Goal: Connect with others: Establish contact or relationships with other users

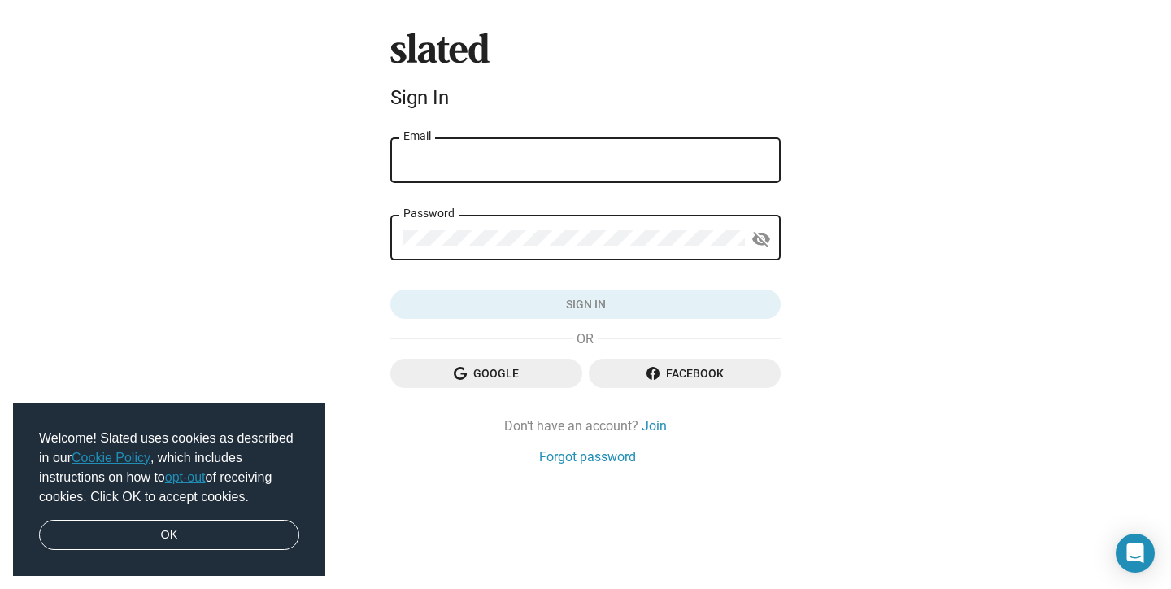
type input "paul@monkeyfarminc.com"
click at [585, 304] on button "Sign in" at bounding box center [585, 303] width 390 height 29
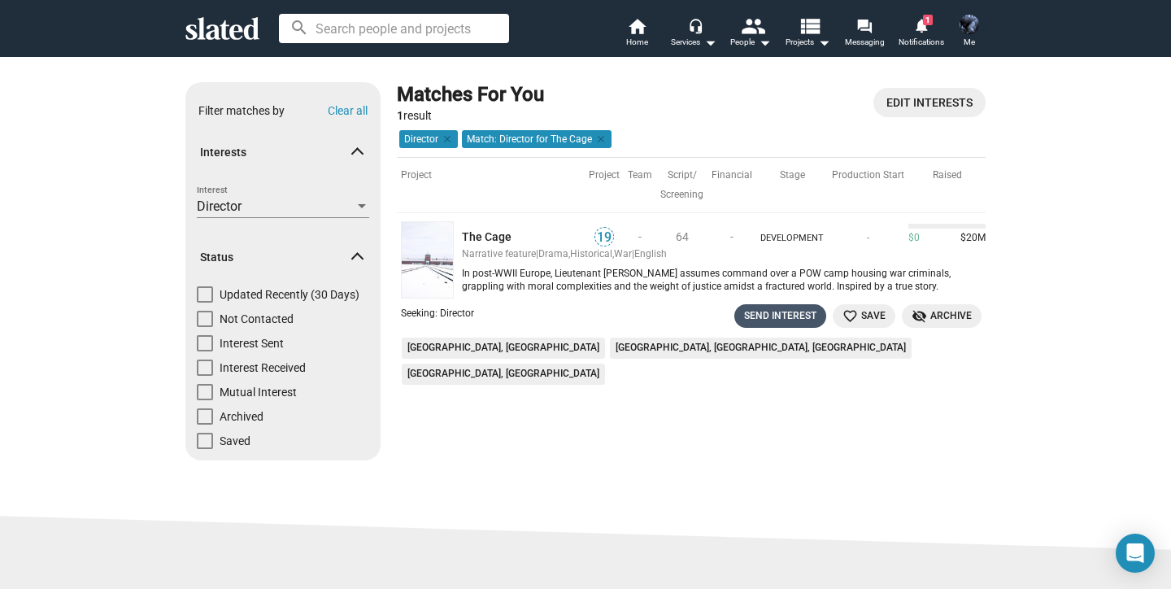
click at [786, 313] on div "Send Interest" at bounding box center [780, 315] width 72 height 17
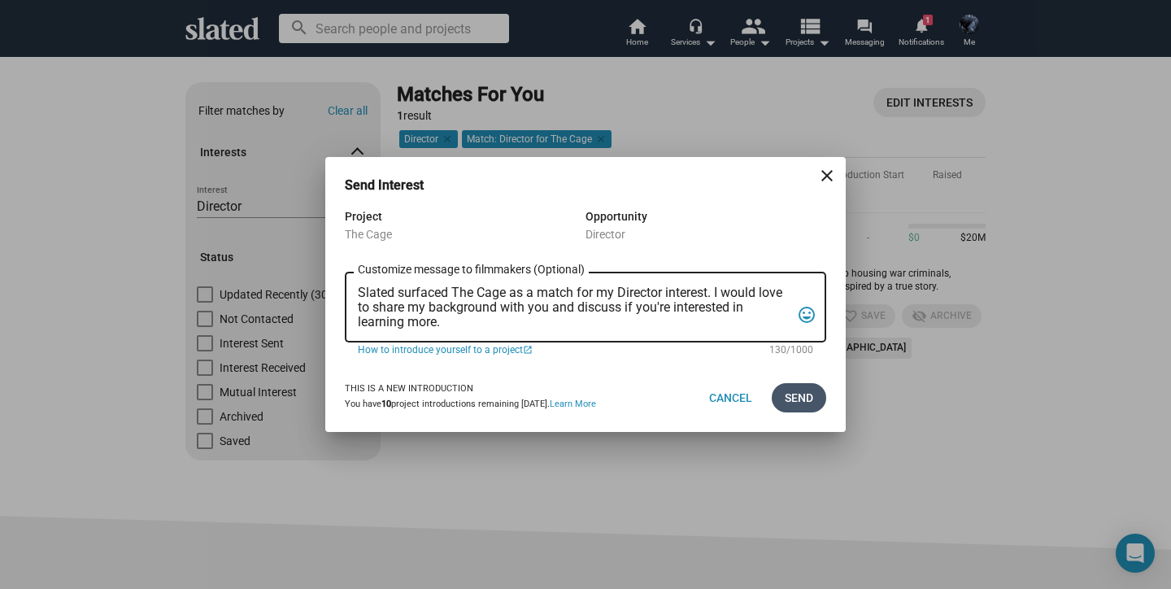
click at [802, 395] on span "Send" at bounding box center [799, 397] width 28 height 29
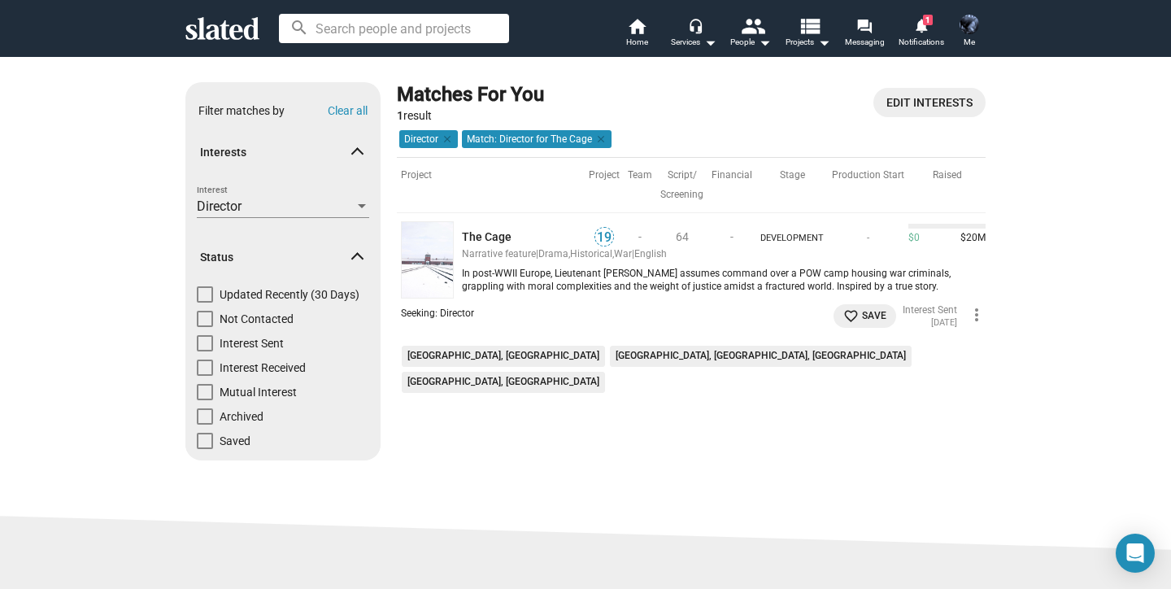
scroll to position [1, 0]
